Goal: Task Accomplishment & Management: Use online tool/utility

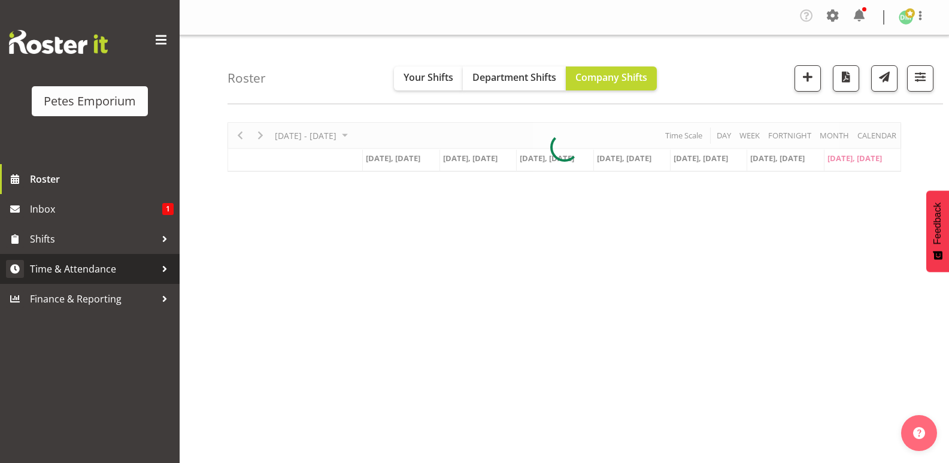
click at [102, 263] on span "Time & Attendance" at bounding box center [93, 269] width 126 height 18
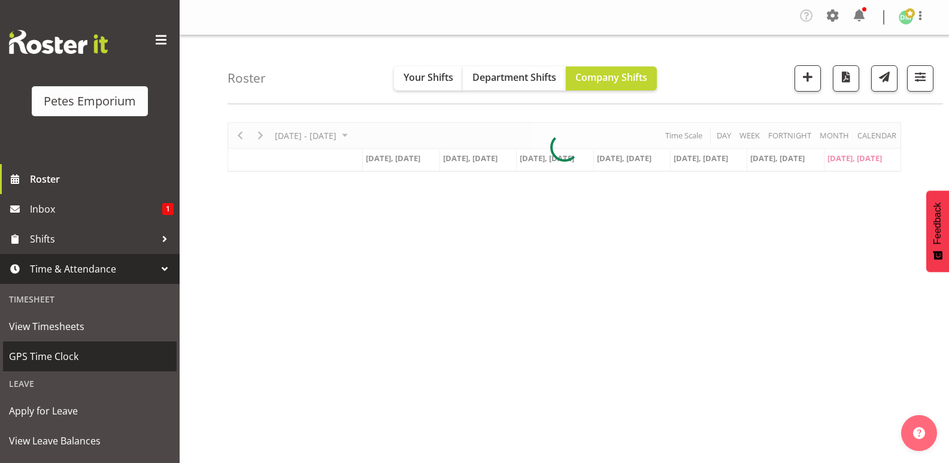
click at [71, 353] on span "GPS Time Clock" at bounding box center [90, 356] width 162 height 18
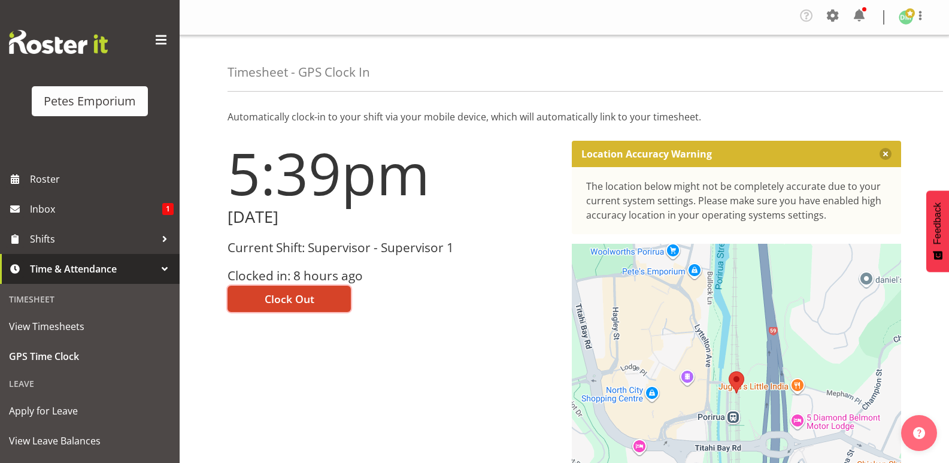
click at [304, 290] on button "Clock Out" at bounding box center [289, 299] width 123 height 26
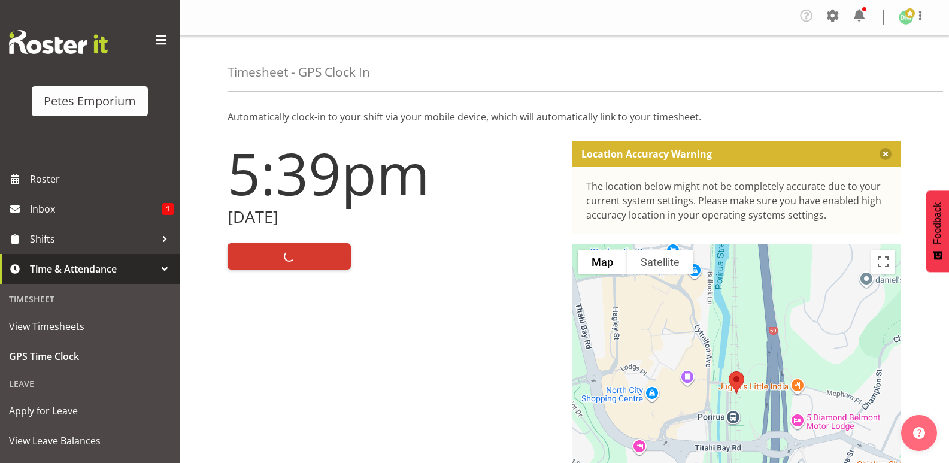
click at [909, 13] on span at bounding box center [910, 13] width 10 height 10
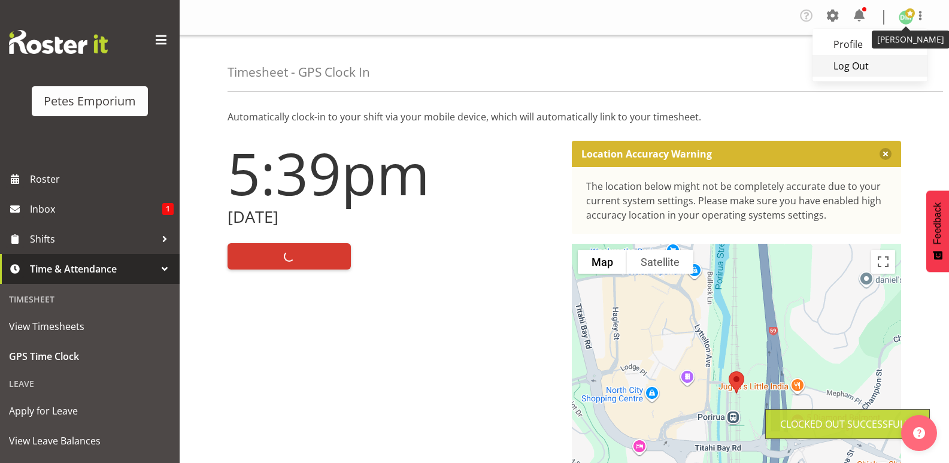
click at [862, 64] on link "Log Out" at bounding box center [869, 66] width 115 height 22
